Goal: Task Accomplishment & Management: Manage account settings

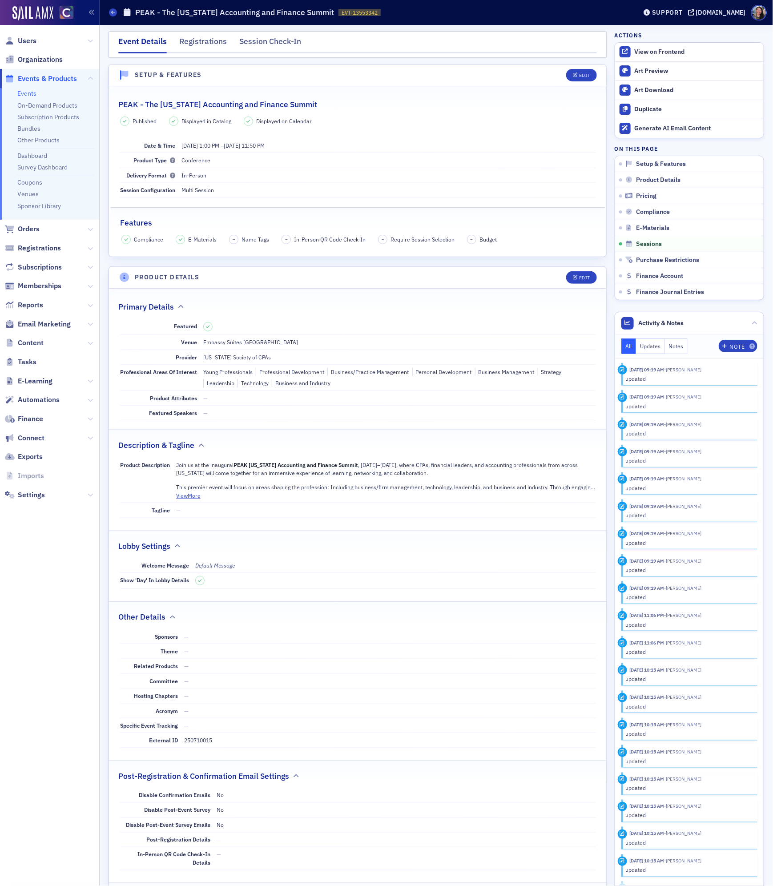
scroll to position [2965, 0]
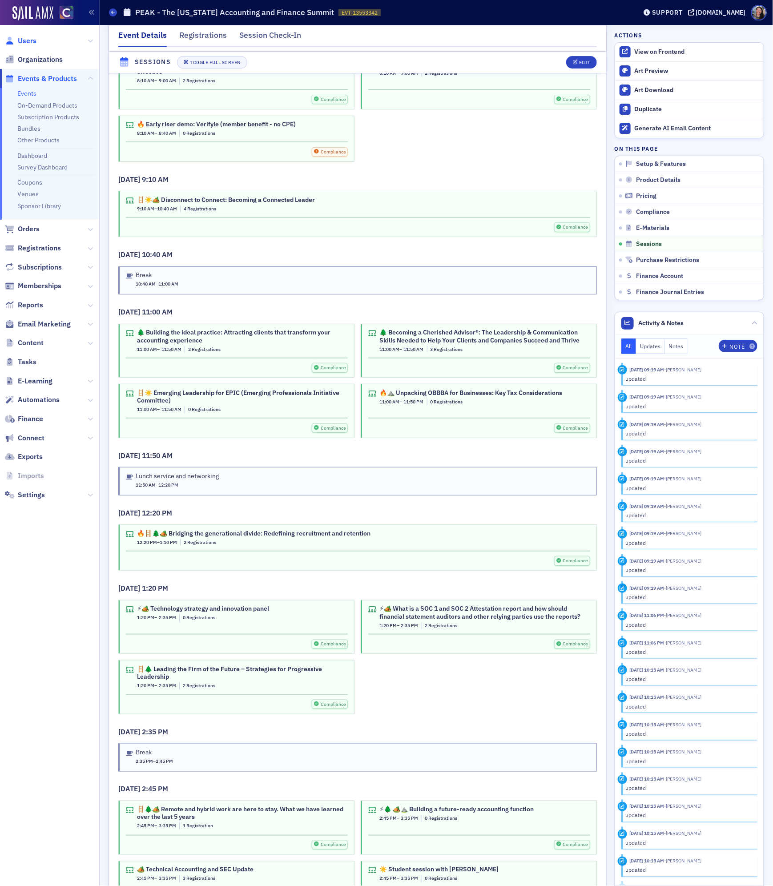
click at [30, 40] on span "Users" at bounding box center [27, 41] width 19 height 10
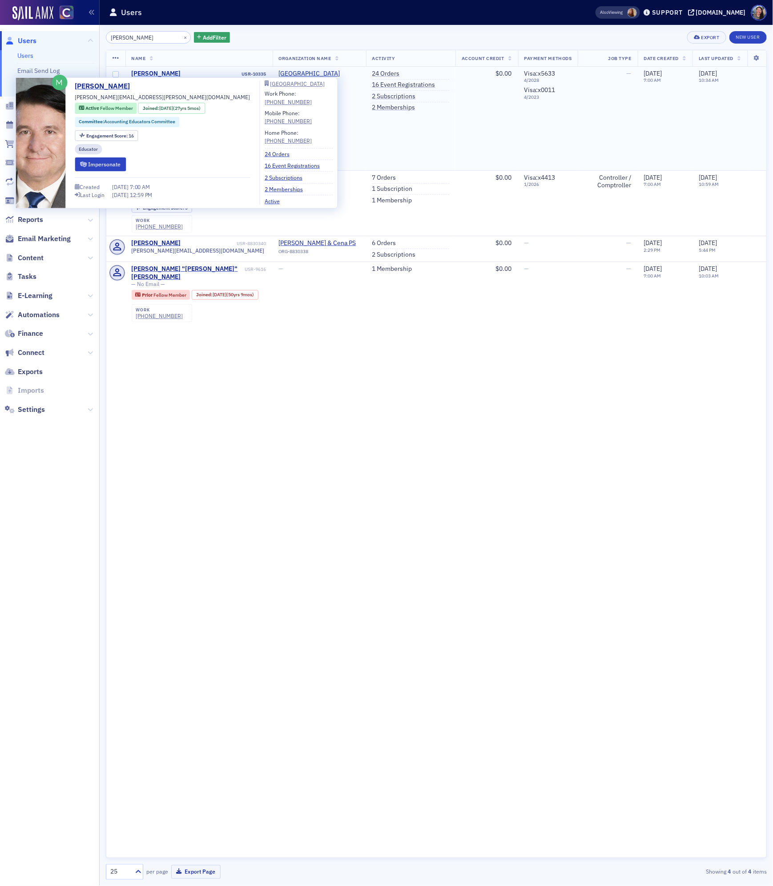
type input "[PERSON_NAME]"
click at [161, 70] on div "[PERSON_NAME]" at bounding box center [156, 74] width 49 height 8
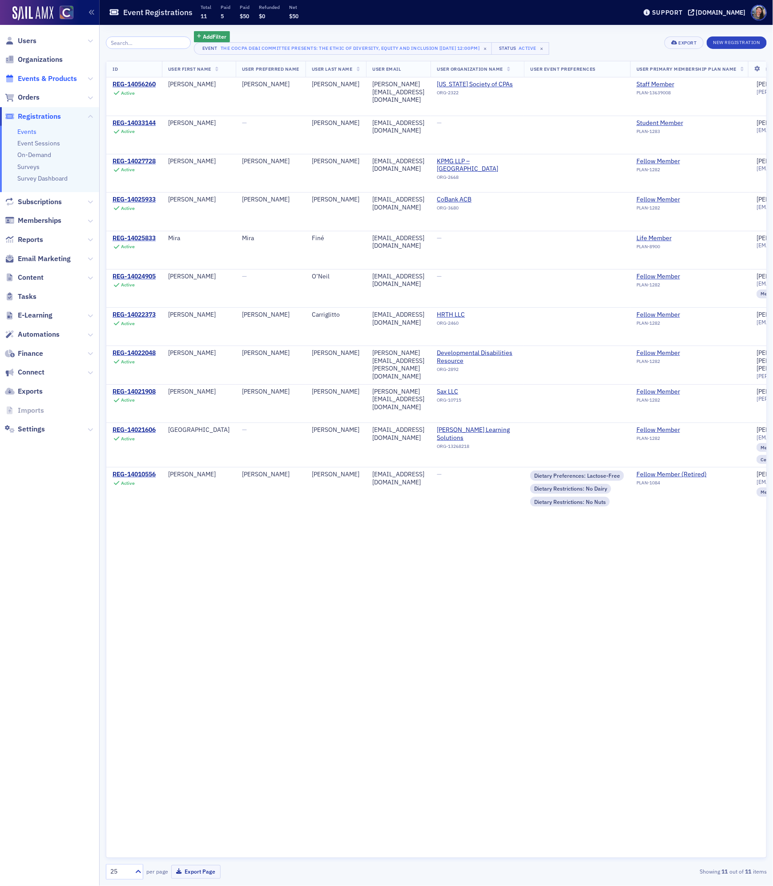
click at [36, 81] on span "Events & Products" at bounding box center [47, 79] width 59 height 10
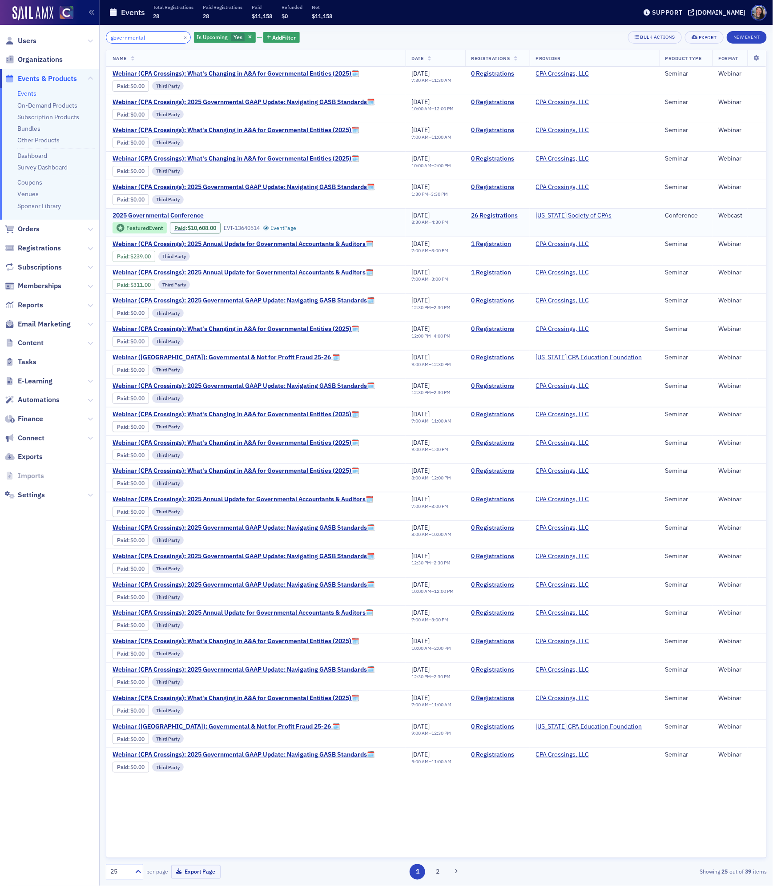
type input "governmental"
click at [148, 218] on span "2025 Governmental Conference" at bounding box center [187, 216] width 149 height 8
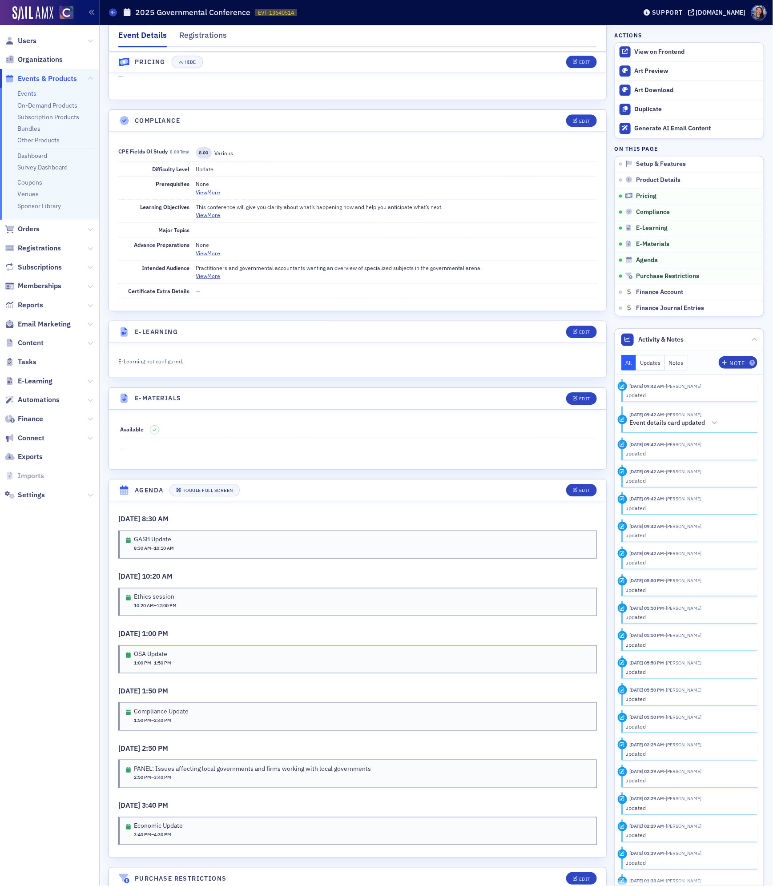
scroll to position [988, 0]
click at [583, 492] on div "Edit" at bounding box center [584, 489] width 11 height 5
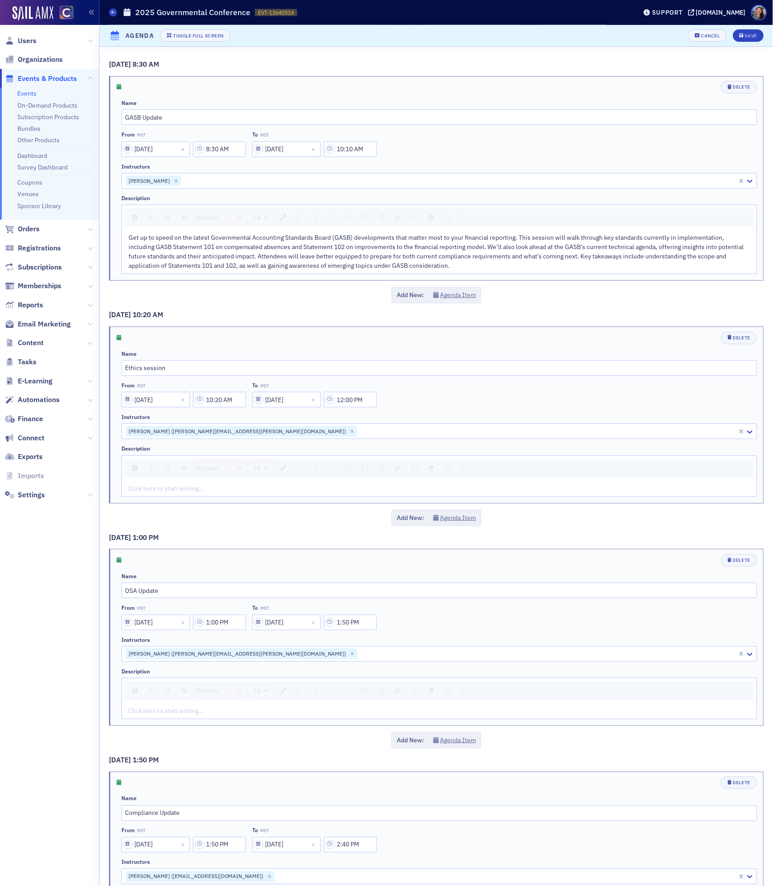
scroll to position [917, 0]
click at [179, 489] on div "rdw-editor" at bounding box center [440, 488] width 622 height 9
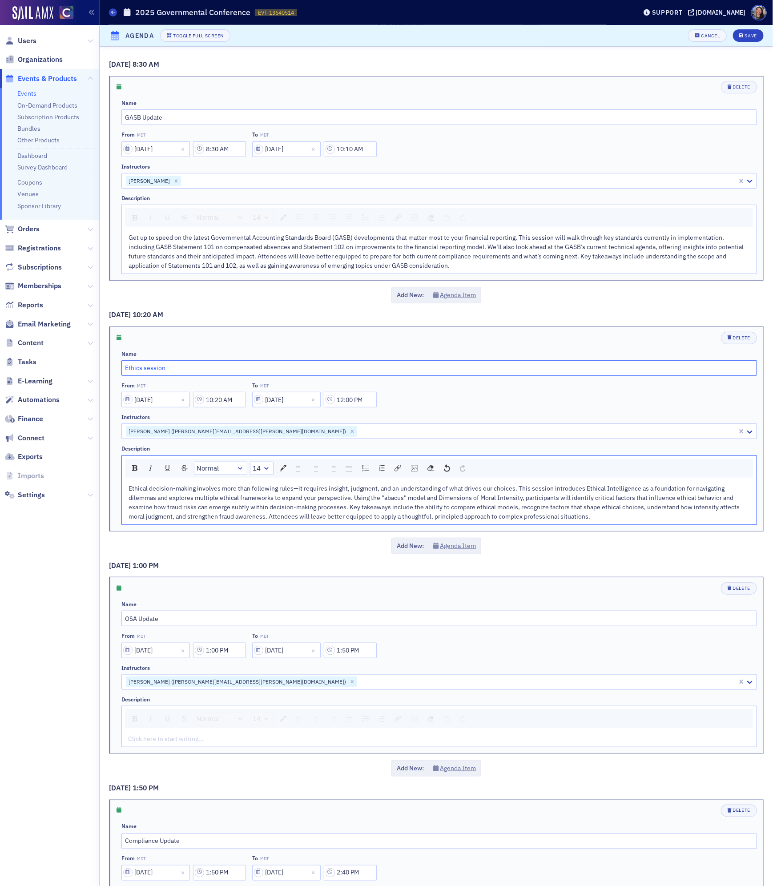
click at [251, 375] on input "Ethics session" at bounding box center [439, 368] width 636 height 16
click at [251, 372] on input "Ethics session" at bounding box center [439, 368] width 636 height 16
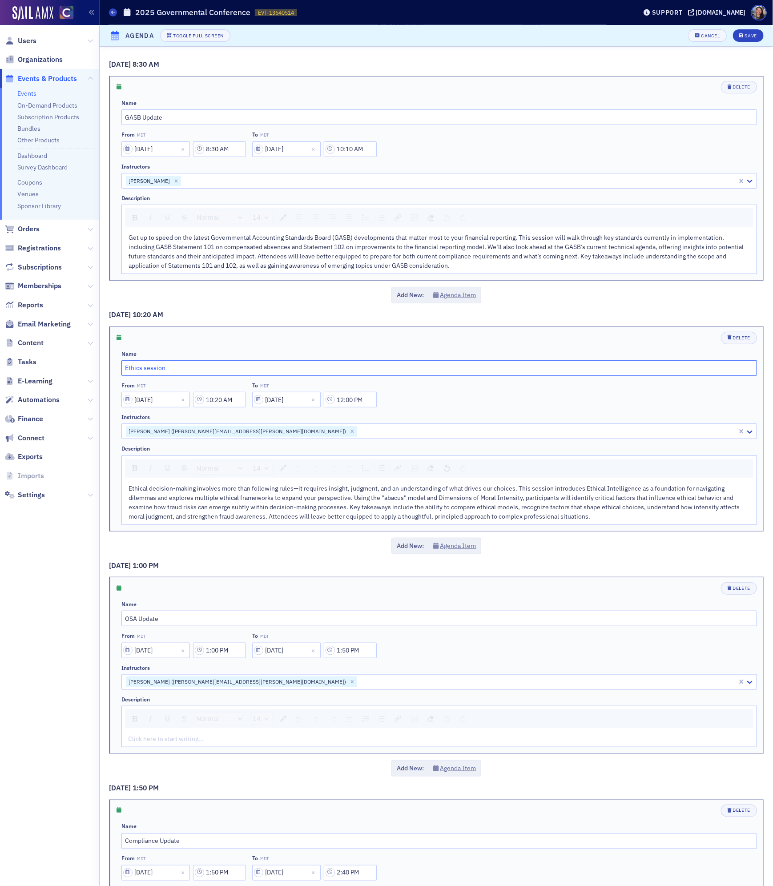
paste input "Dimensions in Ethical Decision-Making"
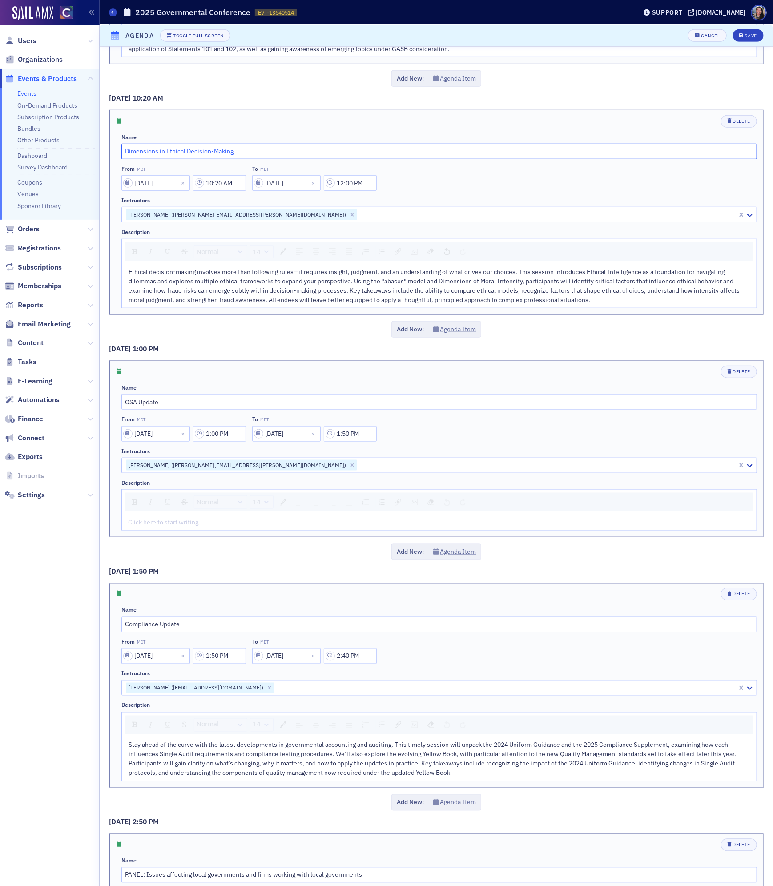
scroll to position [219, 0]
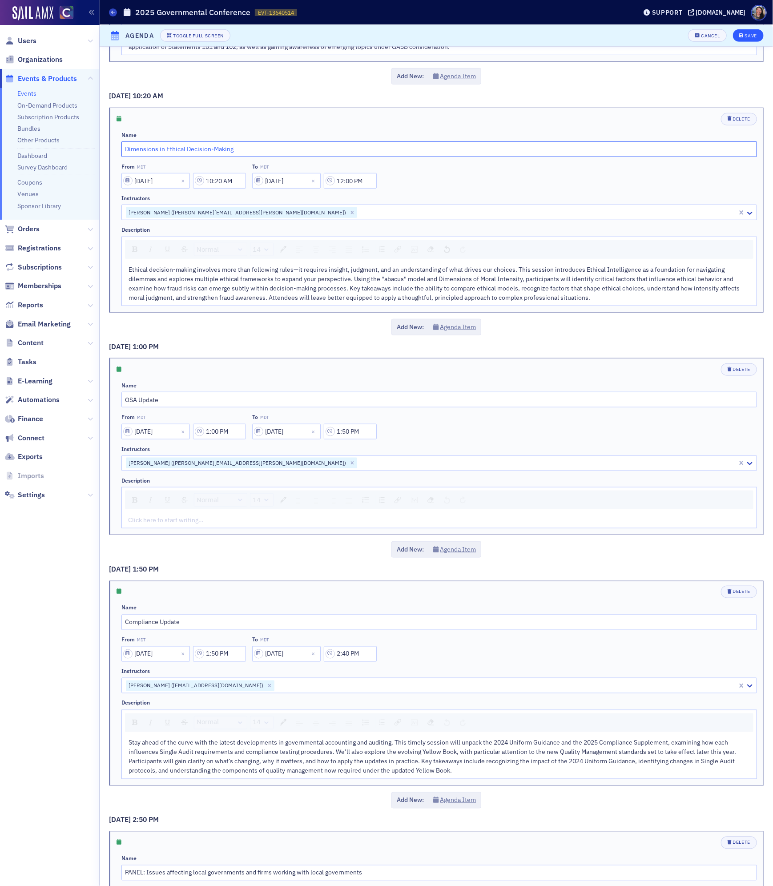
type input "Dimensions in Ethical Decision-Making"
click at [742, 34] on icon "submit" at bounding box center [742, 35] width 4 height 5
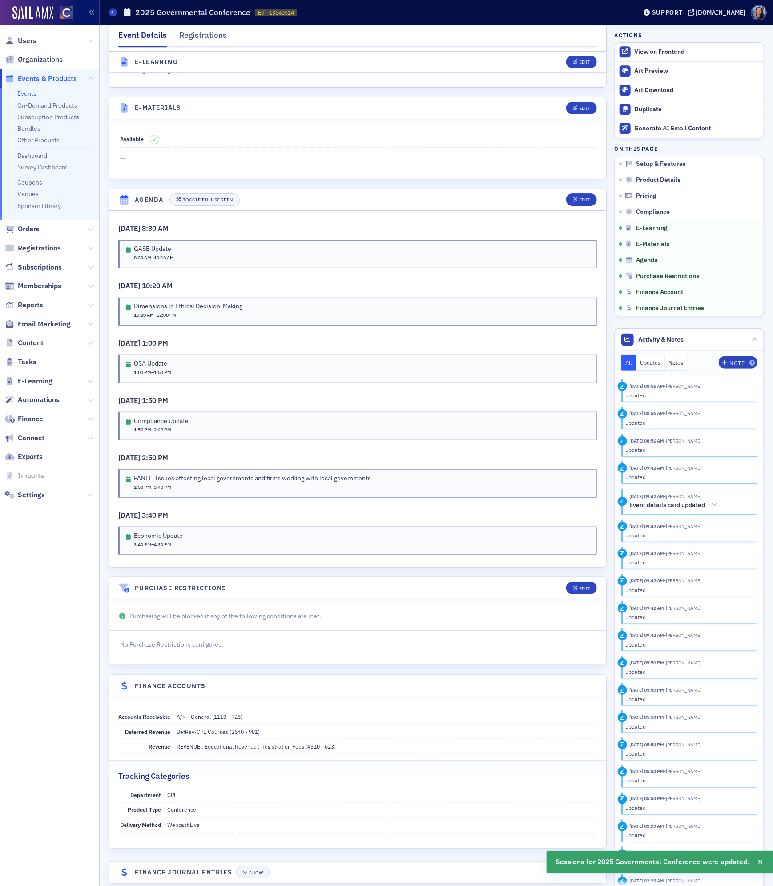
scroll to position [1308, 0]
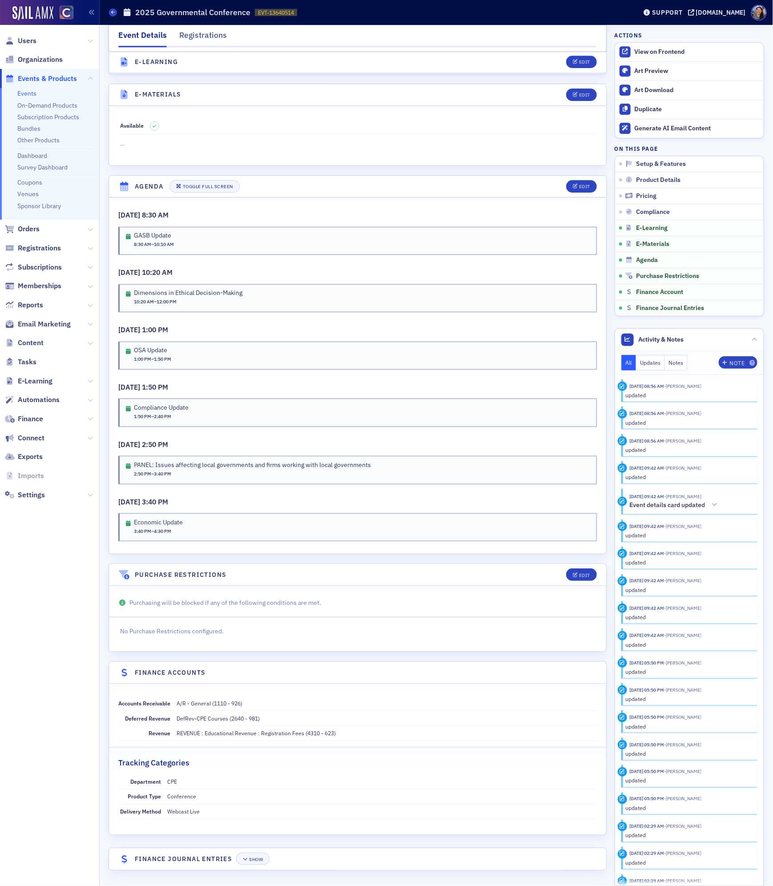
click at [25, 90] on link "Events" at bounding box center [26, 93] width 19 height 8
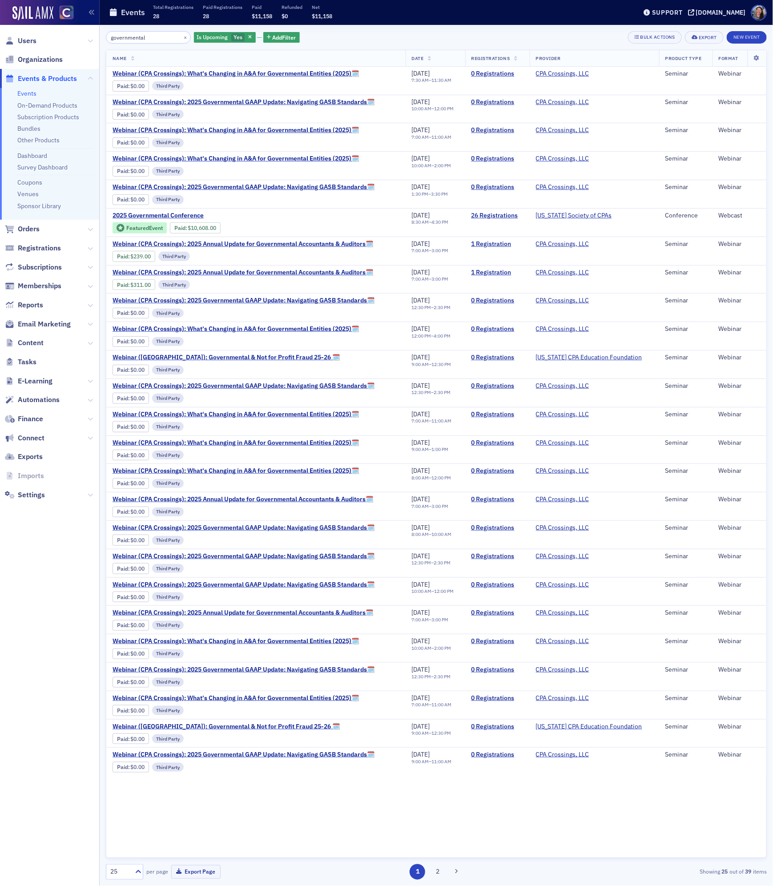
click at [149, 36] on input "governmental" at bounding box center [148, 37] width 85 height 12
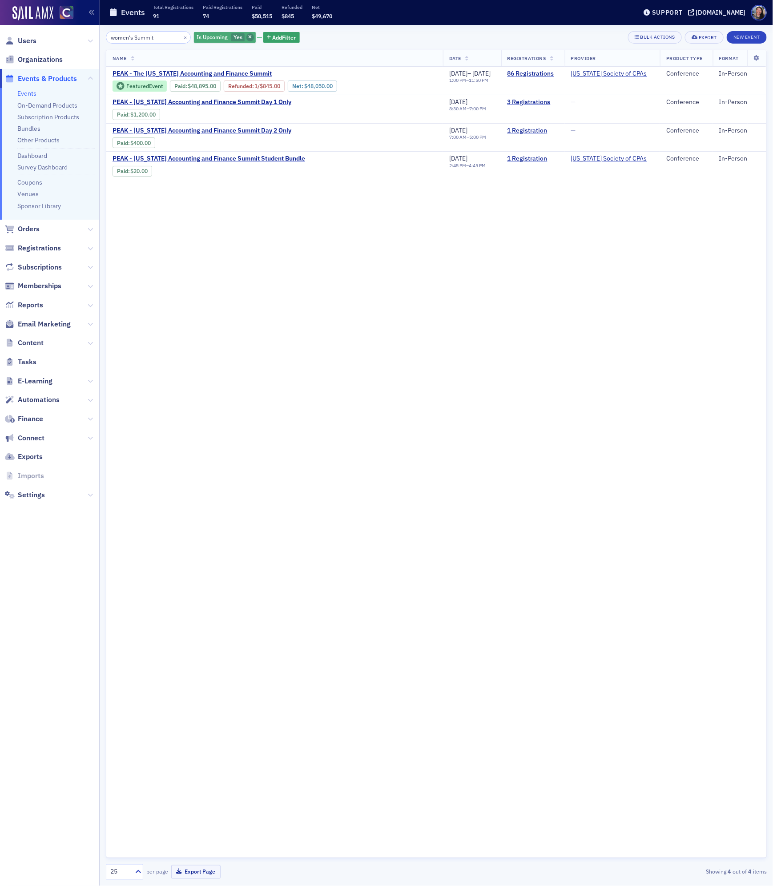
type input "women's Summit"
click at [246, 36] on span "button" at bounding box center [250, 37] width 8 height 8
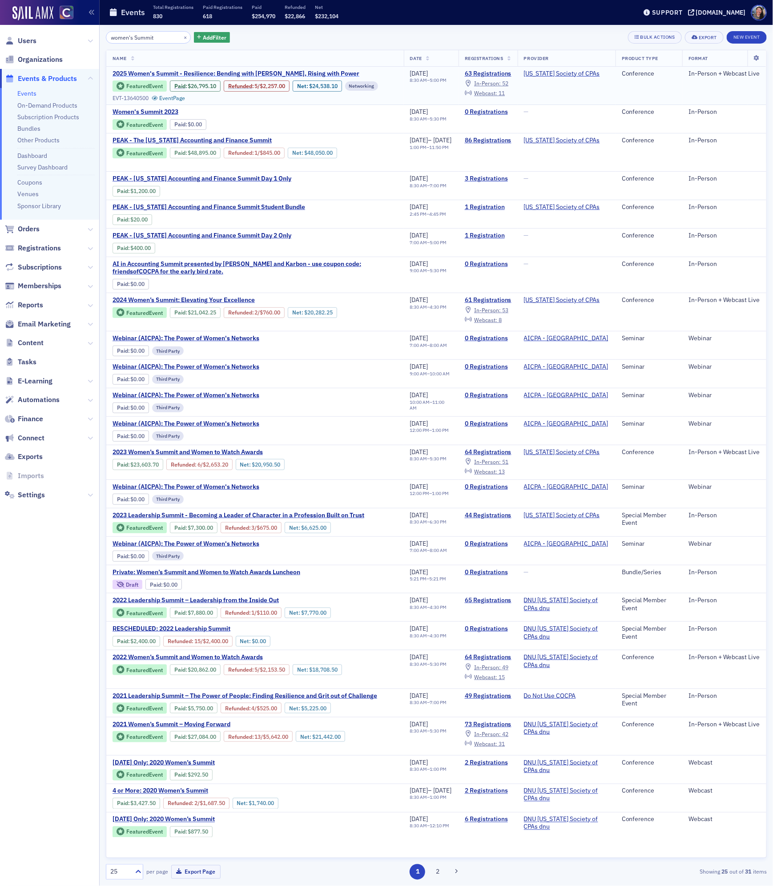
click at [185, 72] on span "2025 Women's Summit - Resilience: Bending with Grace, Rising with Power" at bounding box center [236, 74] width 247 height 8
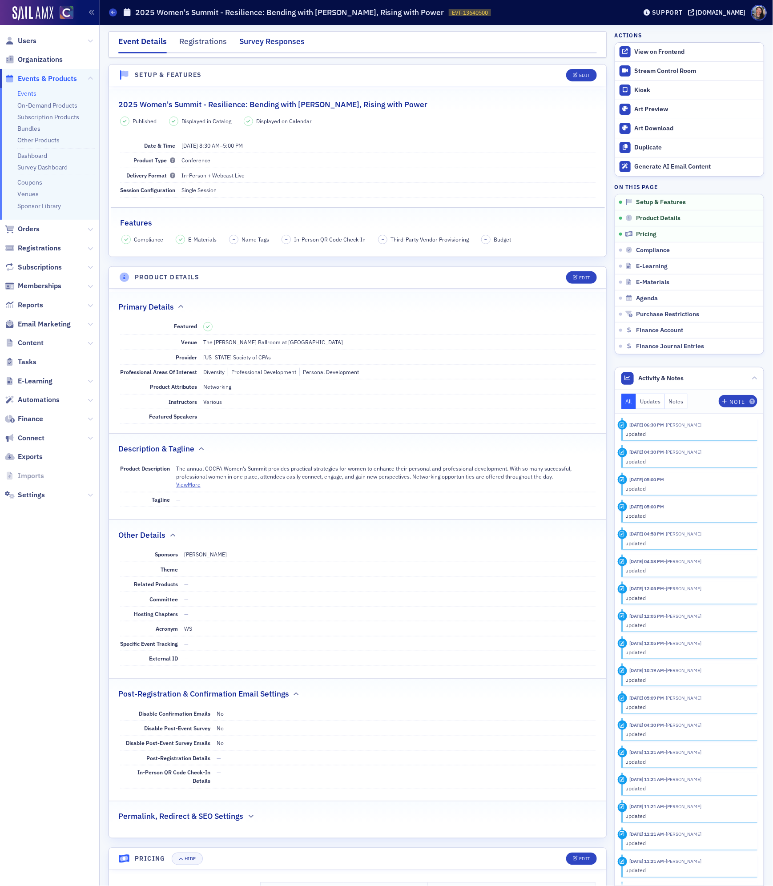
click at [270, 46] on div "Survey Responses" at bounding box center [271, 44] width 65 height 16
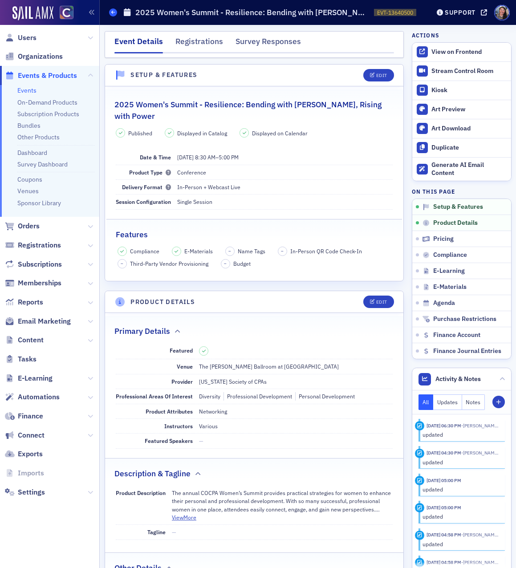
click at [113, 12] on icon at bounding box center [113, 12] width 4 height 4
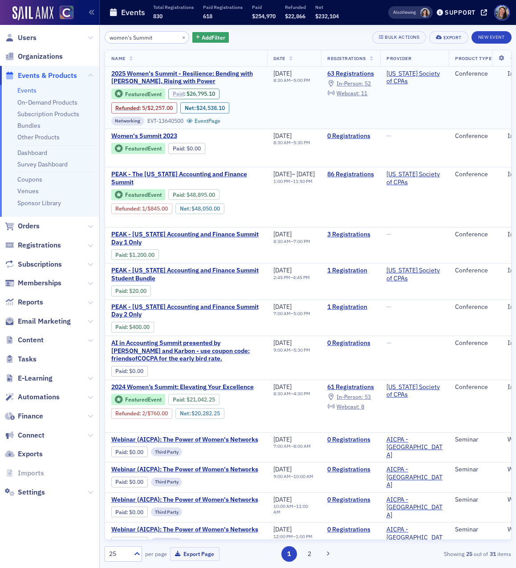
click at [181, 94] on link "Paid" at bounding box center [178, 93] width 11 height 7
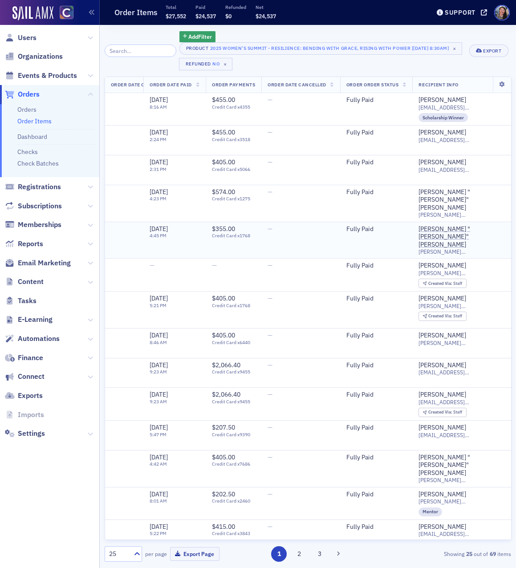
scroll to position [0, 321]
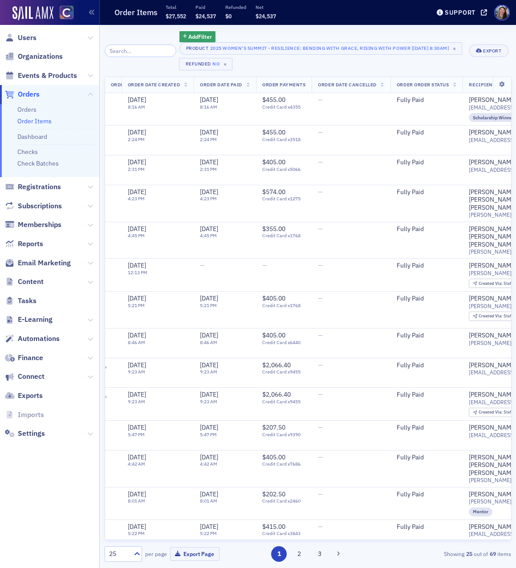
click at [185, 30] on div "Add Filter Product 2025 Women's Summit - Resilience: Bending with Grace, Rising…" at bounding box center [308, 296] width 407 height 543
click at [188, 36] on span "Add Filter" at bounding box center [200, 36] width 24 height 8
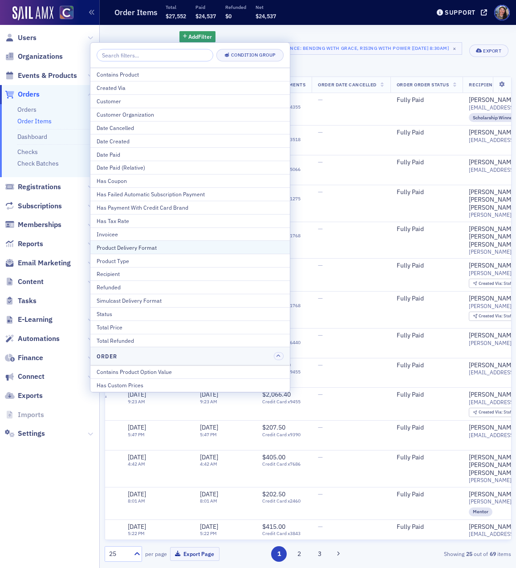
click at [140, 248] on div "Product Delivery Format" at bounding box center [190, 247] width 187 height 8
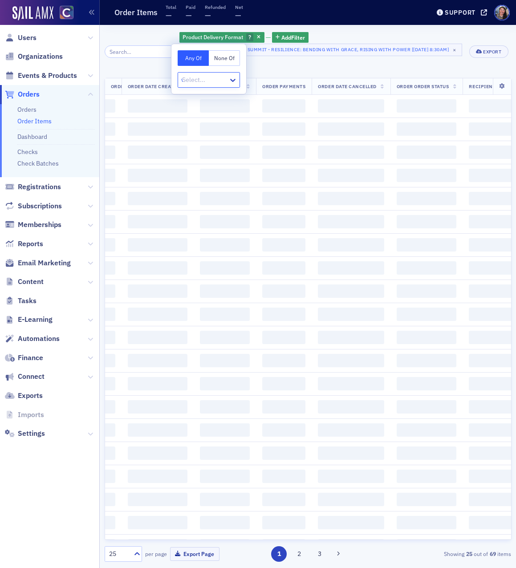
type input "we"
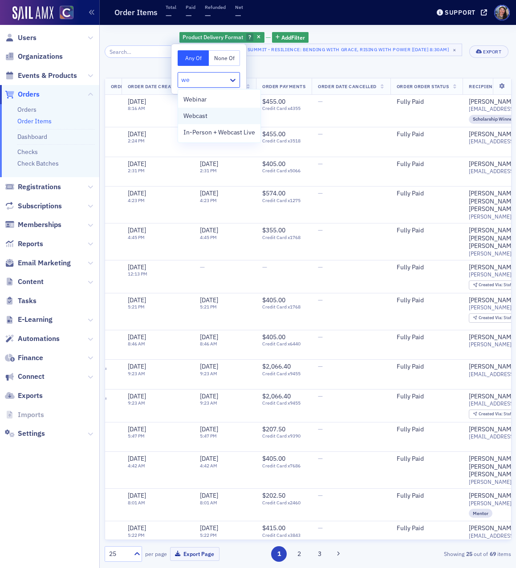
click at [213, 116] on div "Webcast" at bounding box center [219, 115] width 72 height 9
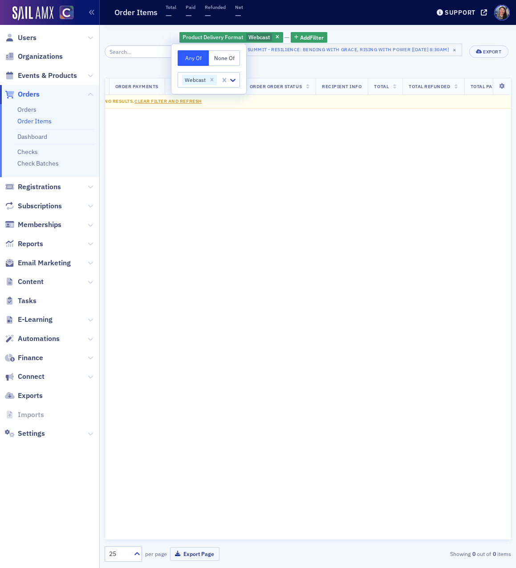
click at [273, 58] on div "Product 2025 Women's Summit - Resilience: Bending with Grace, Rising with Power…" at bounding box center [321, 58] width 284 height 28
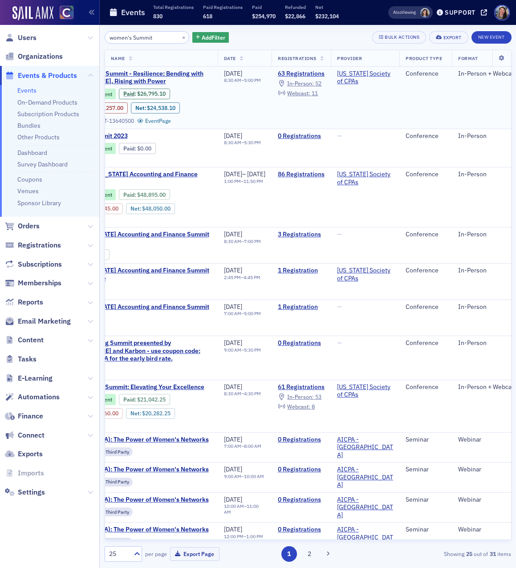
scroll to position [0, 50]
click at [309, 95] on span "Webcast :" at bounding box center [297, 92] width 23 height 7
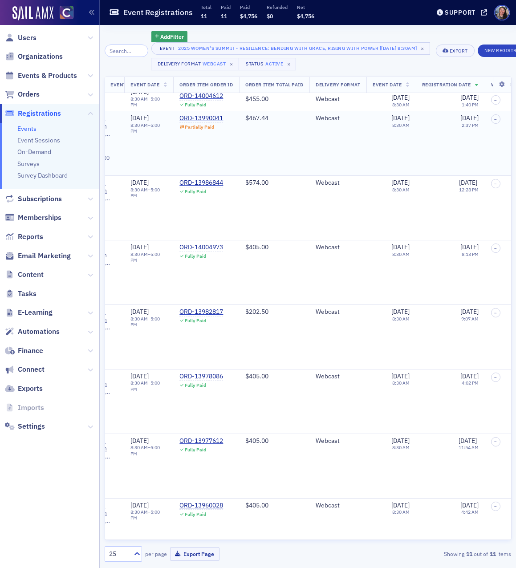
scroll to position [0, 994]
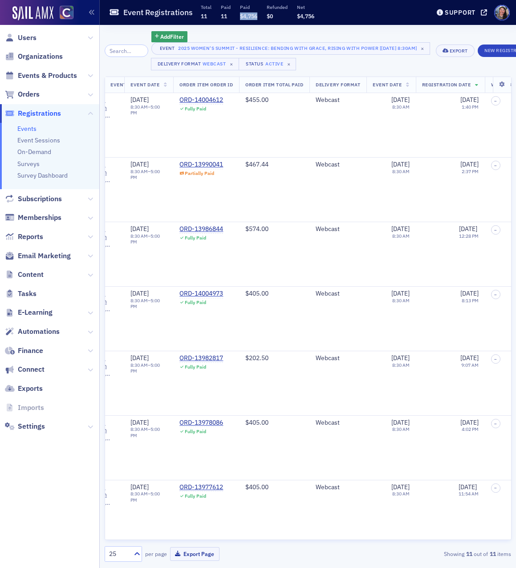
drag, startPoint x: 239, startPoint y: 18, endPoint x: 258, endPoint y: 18, distance: 19.6
click at [258, 18] on div "Total 11 Paid 11 Paid $4,756 Refunded $0 Net $4,756" at bounding box center [257, 12] width 113 height 17
click at [258, 30] on div "Add Filter Event 2025 Women's Summit - Resilience: Bending with Grace, Rising w…" at bounding box center [308, 296] width 407 height 543
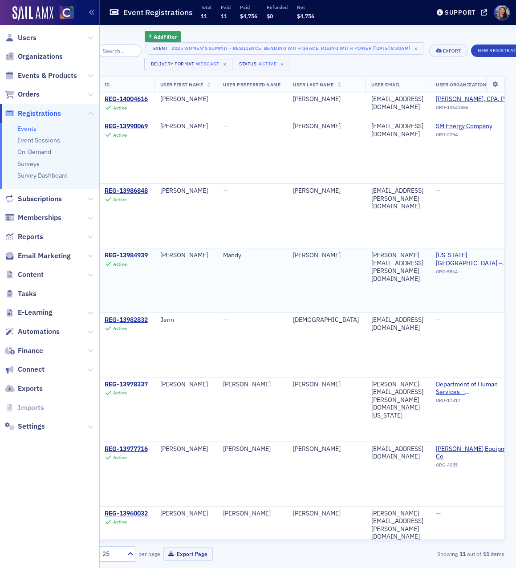
scroll to position [0, 0]
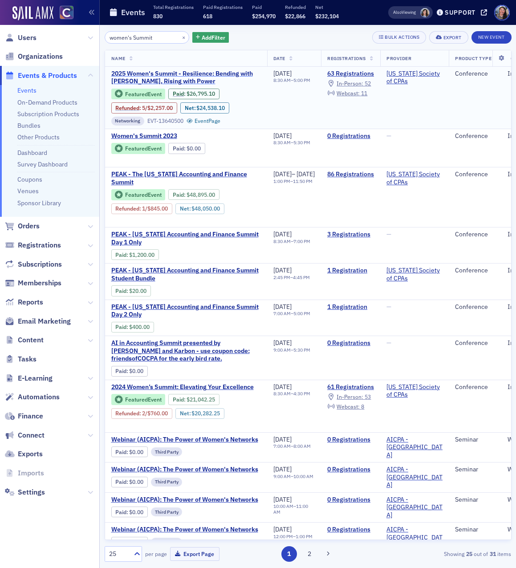
click at [246, 74] on span "2025 Women's Summit - Resilience: Bending with Grace, Rising with Power" at bounding box center [185, 78] width 149 height 16
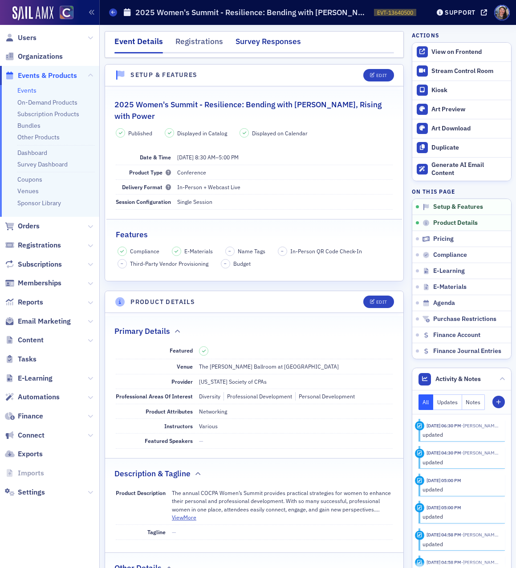
click at [254, 40] on div "Survey Responses" at bounding box center [267, 44] width 65 height 16
